Goal: Information Seeking & Learning: Learn about a topic

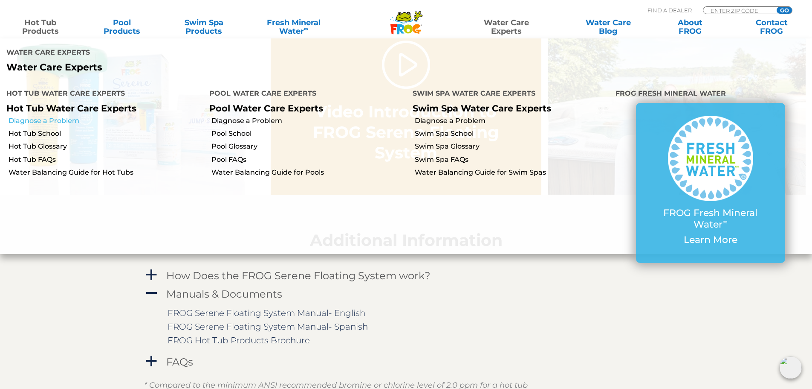
click at [60, 116] on link "Diagnose a Problem" at bounding box center [106, 120] width 194 height 9
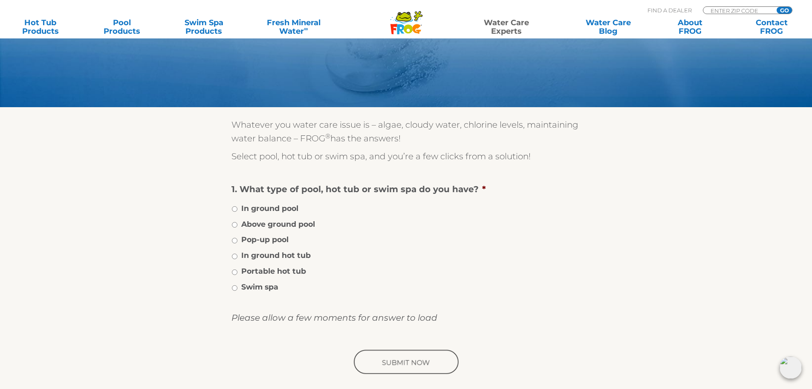
scroll to position [85, 0]
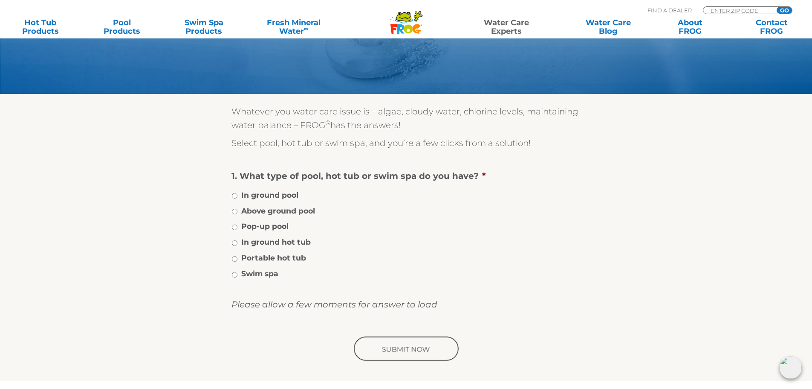
click at [277, 259] on label "Portable hot tub" at bounding box center [273, 257] width 65 height 11
click at [238, 259] on input "Portable hot tub" at bounding box center [235, 259] width 6 height 6
radio input "true"
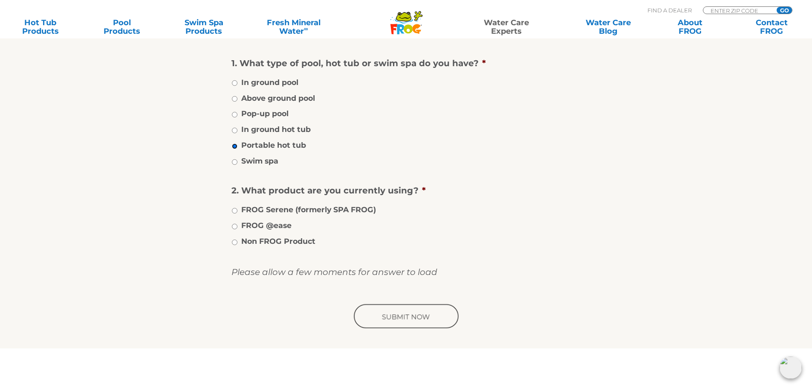
scroll to position [213, 0]
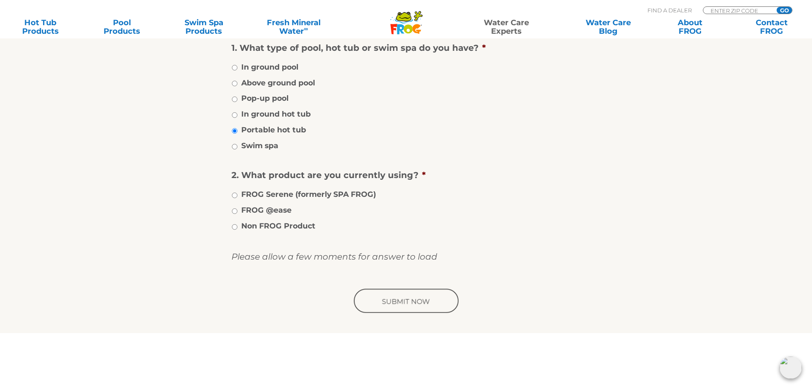
click at [277, 207] on label "FROG @ease" at bounding box center [266, 209] width 50 height 11
click at [238, 208] on input "FROG @ease" at bounding box center [235, 211] width 6 height 6
radio input "true"
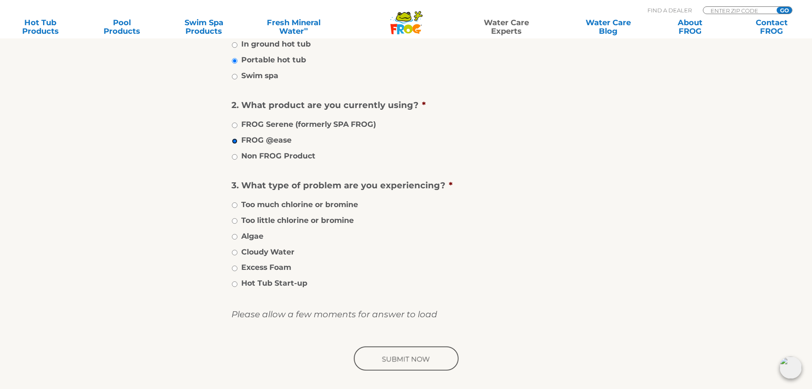
scroll to position [299, 0]
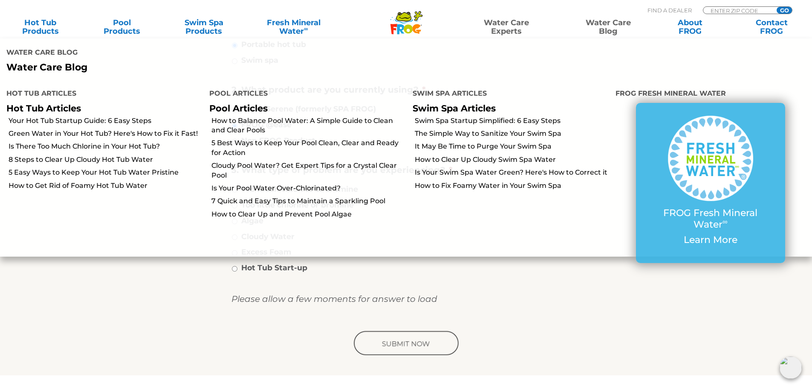
click at [607, 21] on link "Water Care Blog" at bounding box center [609, 26] width 64 height 17
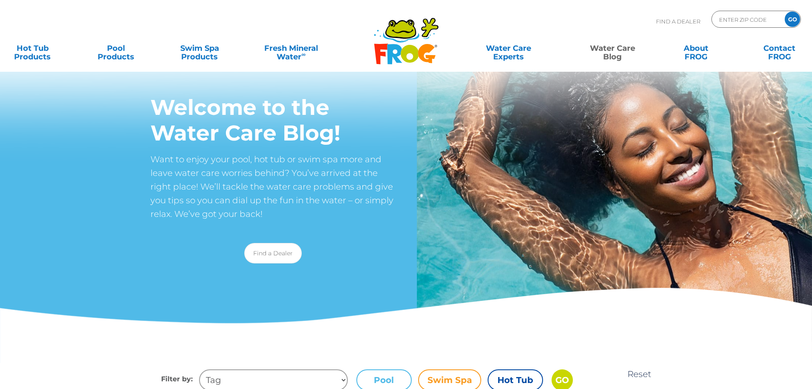
scroll to position [128, 0]
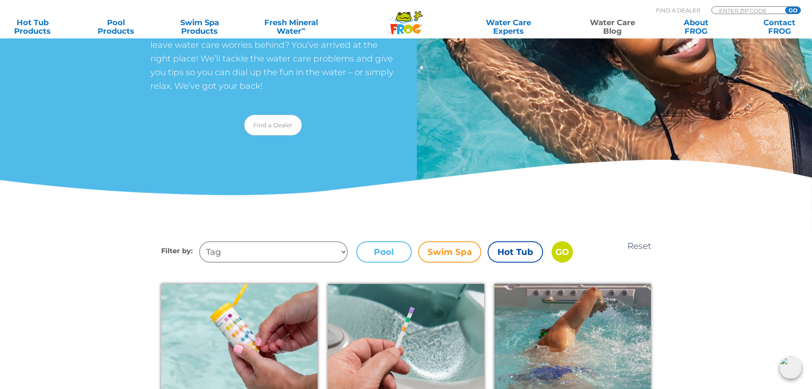
click at [342, 252] on select "Tag Chlorinator Total Hardness Chlorine Sanitizer Algae Swim Spas Maintain Clou…" at bounding box center [273, 251] width 149 height 21
select select "mildew-mold"
click at [199, 241] on select "Tag Chlorinator Total Hardness Chlorine Sanitizer Algae Swim Spas Maintain Clou…" at bounding box center [273, 251] width 149 height 21
click at [517, 253] on label "Hot Tub" at bounding box center [515, 251] width 55 height 21
click at [0, 0] on input "Hot Tub" at bounding box center [0, 0] width 0 height 0
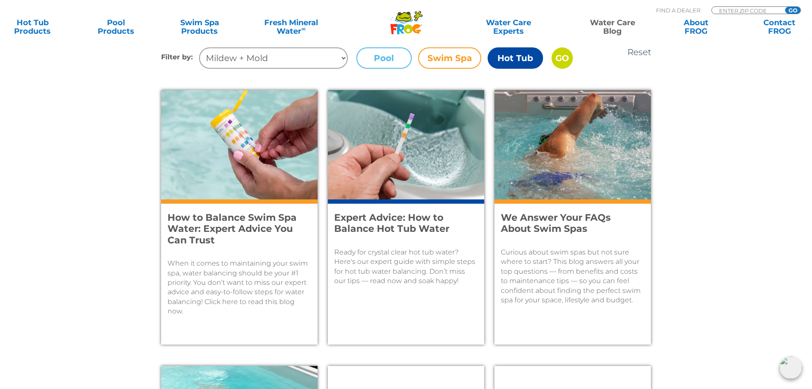
scroll to position [299, 0]
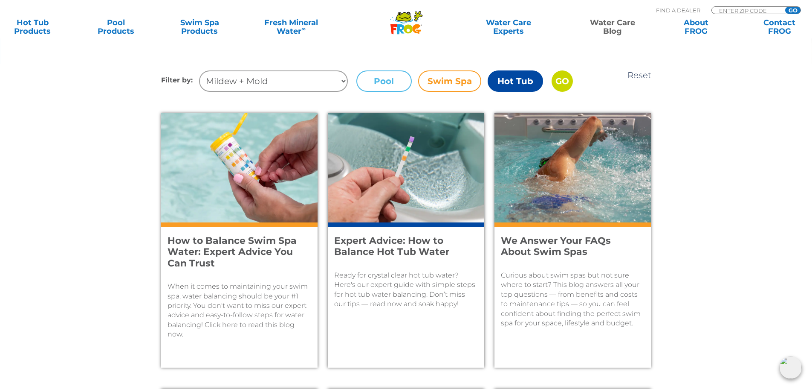
click at [517, 84] on label "Hot Tub" at bounding box center [515, 80] width 55 height 21
click at [0, 0] on input "Hot Tub" at bounding box center [0, 0] width 0 height 0
click at [565, 80] on input "GO" at bounding box center [562, 80] width 21 height 21
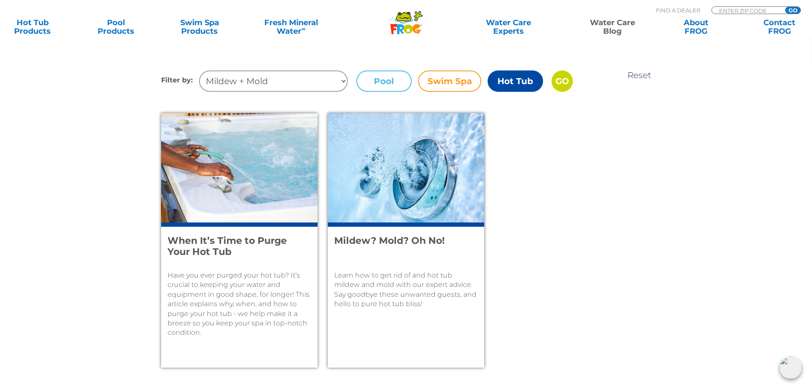
click at [410, 259] on div "Mildew? Mold? Oh No! Learn how to get rid of and hot tub mildew and mold with o…" at bounding box center [406, 294] width 157 height 145
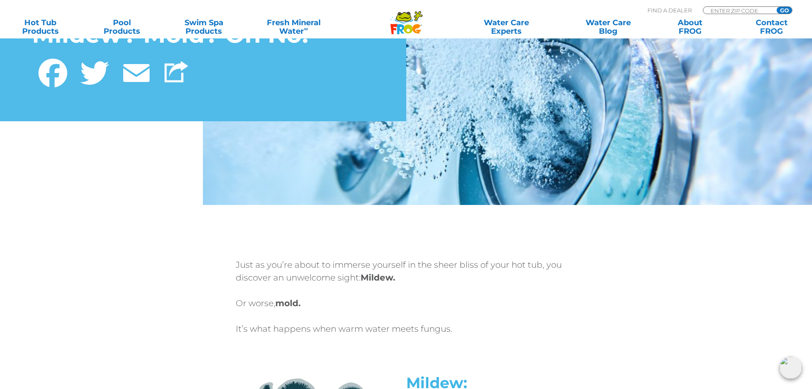
scroll to position [85, 0]
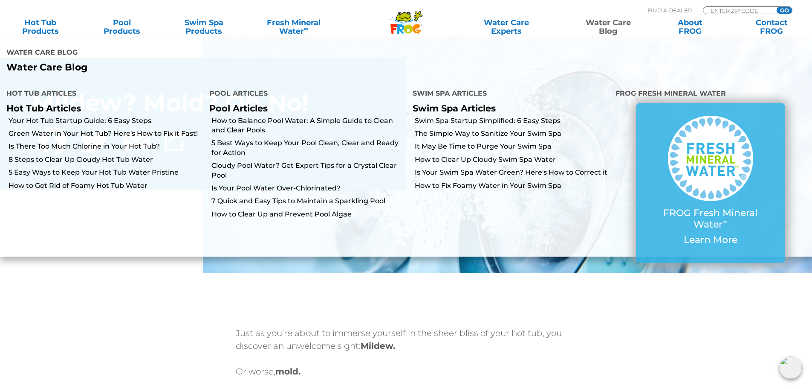
click at [606, 23] on link "Water Care Blog" at bounding box center [609, 26] width 64 height 17
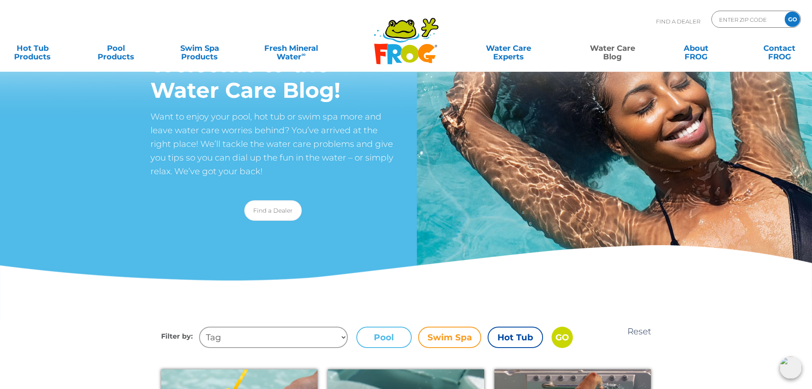
scroll to position [128, 0]
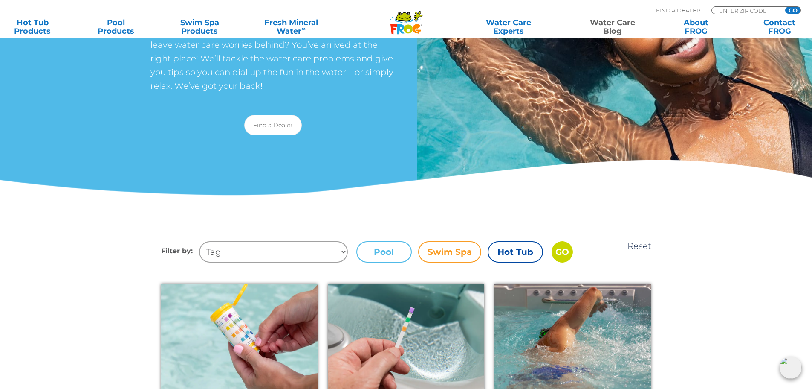
click at [340, 249] on select "Tag Chlorinator Total Hardness Chlorine Sanitizer Algae Swim Spas Maintain Clou…" at bounding box center [273, 251] width 149 height 21
select select "mildew-mold"
click at [199, 241] on select "Tag Chlorinator Total Hardness Chlorine Sanitizer Algae Swim Spas Maintain Clou…" at bounding box center [273, 251] width 149 height 21
click at [521, 251] on label "Hot Tub" at bounding box center [515, 251] width 55 height 21
click at [0, 0] on input "Hot Tub" at bounding box center [0, 0] width 0 height 0
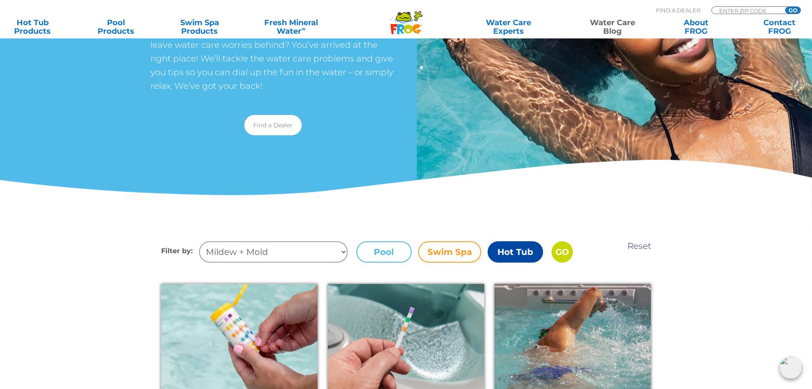
click at [566, 256] on input "GO" at bounding box center [562, 251] width 21 height 21
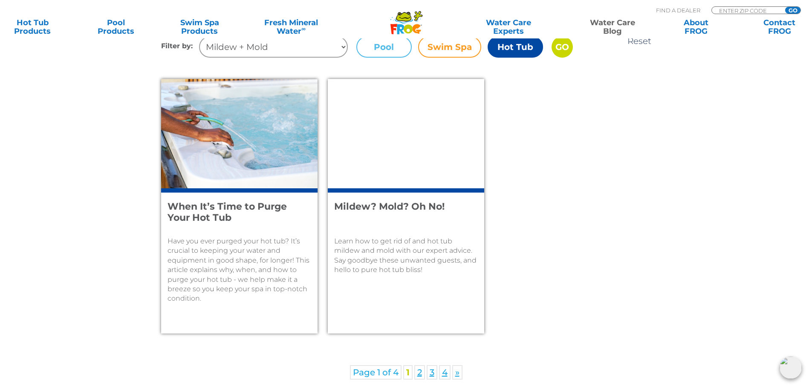
scroll to position [341, 0]
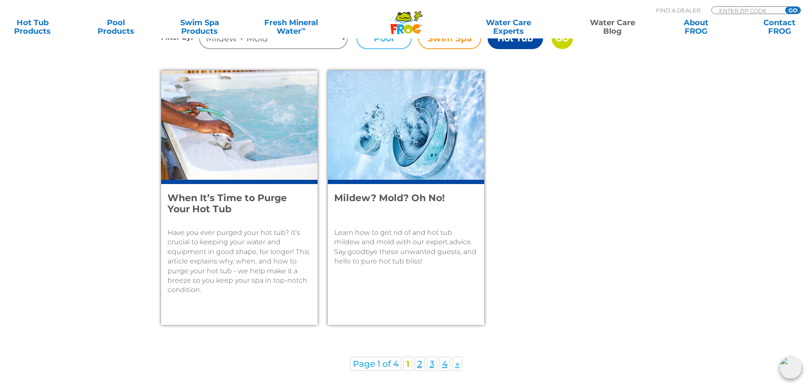
click at [426, 200] on h4 "Mildew? Mold? Oh No!" at bounding box center [400, 203] width 132 height 23
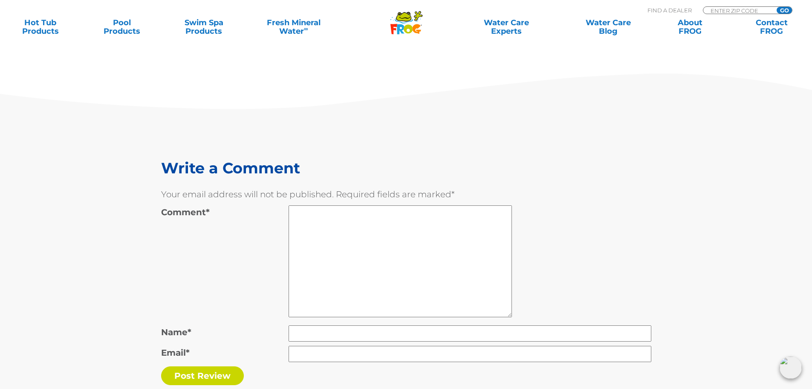
scroll to position [2431, 0]
